Goal: Transaction & Acquisition: Purchase product/service

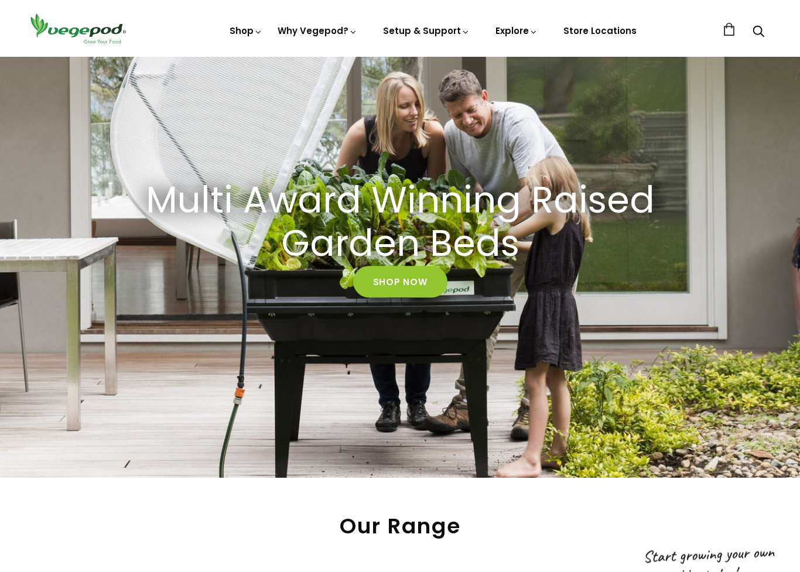
scroll to position [86, 0]
click at [413, 283] on link "Shop Now" at bounding box center [400, 282] width 94 height 32
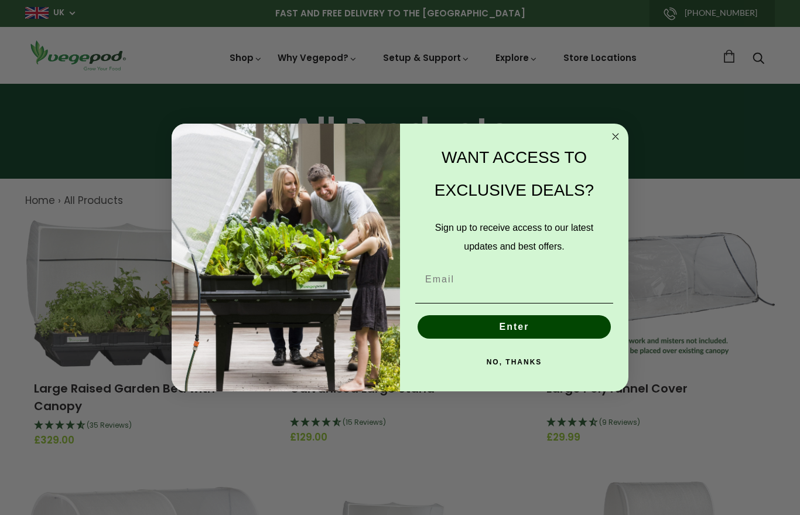
click at [614, 134] on circle "Close dialog" at bounding box center [615, 136] width 13 height 13
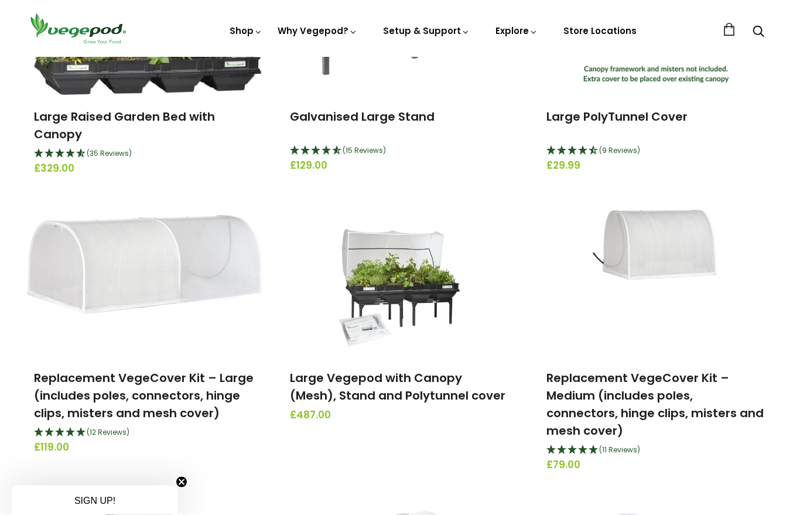
scroll to position [262, 0]
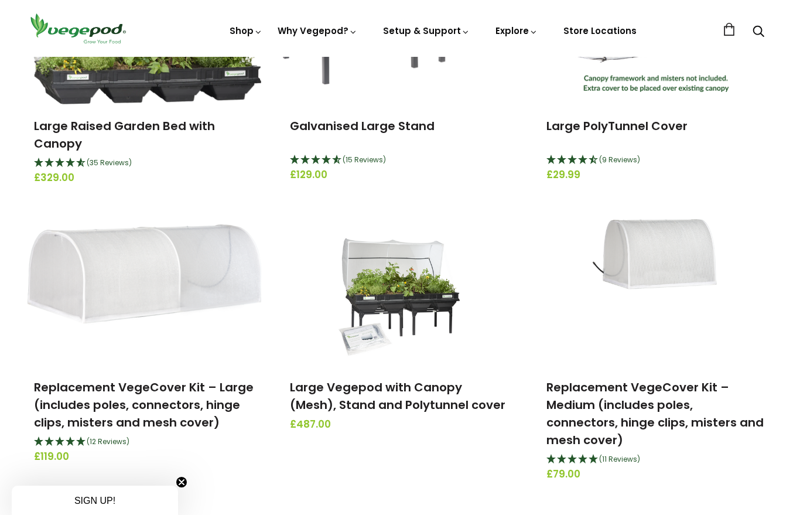
click at [434, 397] on link "Large Vegepod with Canopy (Mesh), Stand and Polytunnel cover" at bounding box center [398, 396] width 216 height 34
